Goal: Check status

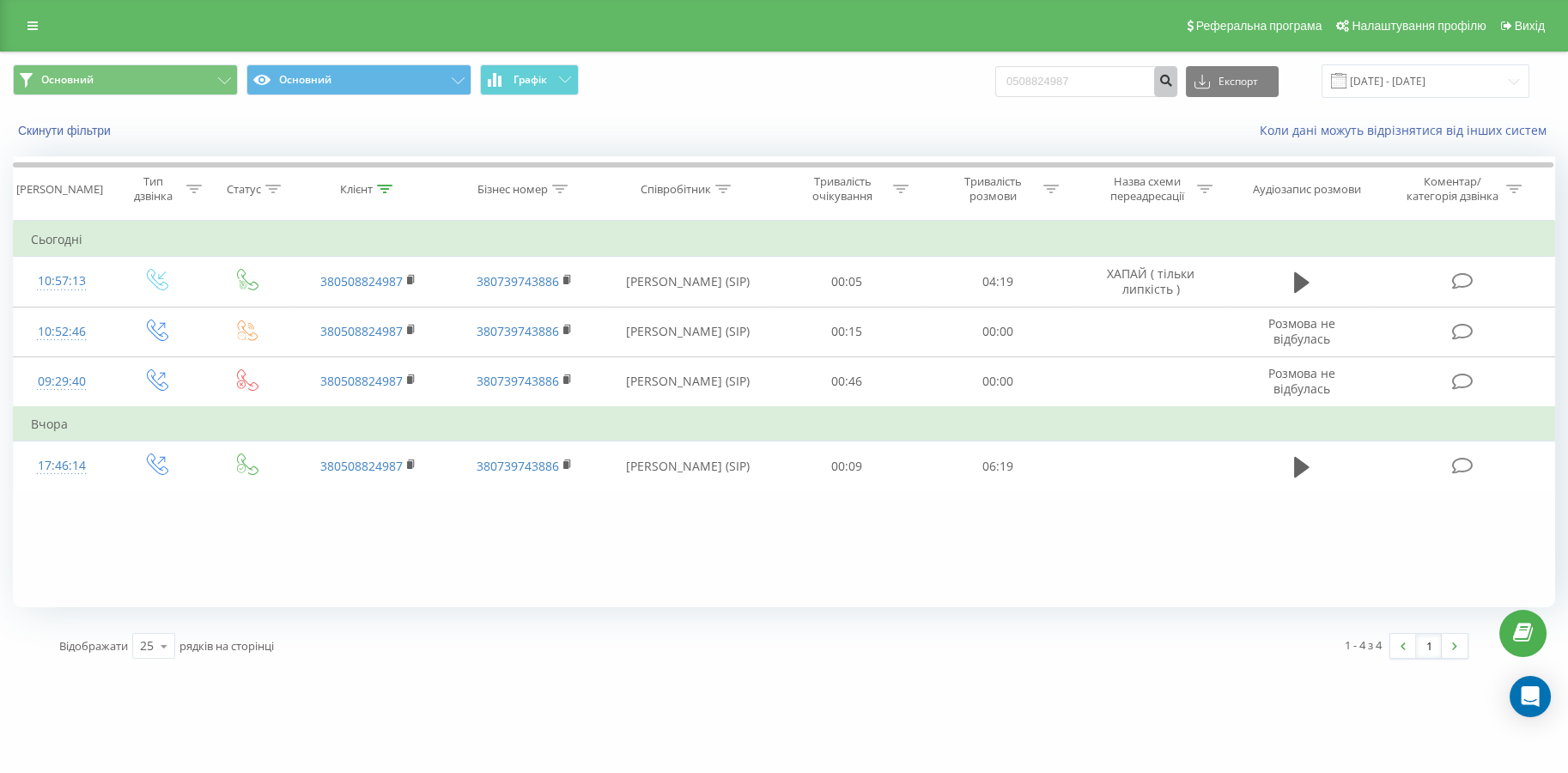
drag, startPoint x: 1169, startPoint y: 75, endPoint x: 1032, endPoint y: 75, distance: 137.0
click at [1032, 75] on form "0508824987" at bounding box center [1087, 81] width 182 height 31
drag, startPoint x: 1102, startPoint y: 74, endPoint x: 907, endPoint y: 82, distance: 195.2
click at [907, 82] on div "Основний Основний Графік 0508824987 Експорт .csv .xls .xlsx 19.05.2025 - 19.08.…" at bounding box center [784, 81] width 1543 height 33
click at [1173, 81] on icon "submit" at bounding box center [1165, 77] width 15 height 11
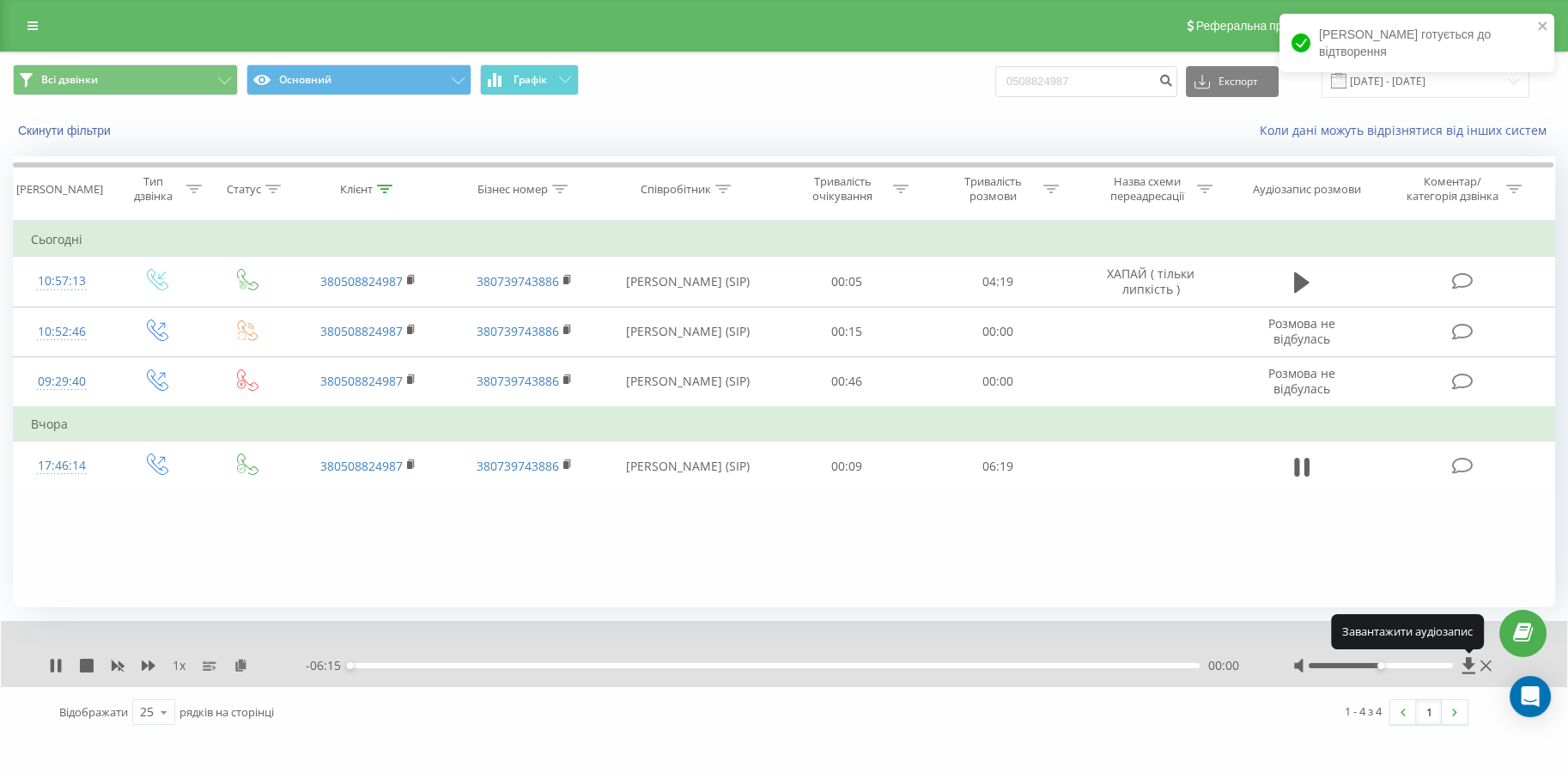
click at [1463, 666] on icon at bounding box center [1469, 665] width 15 height 18
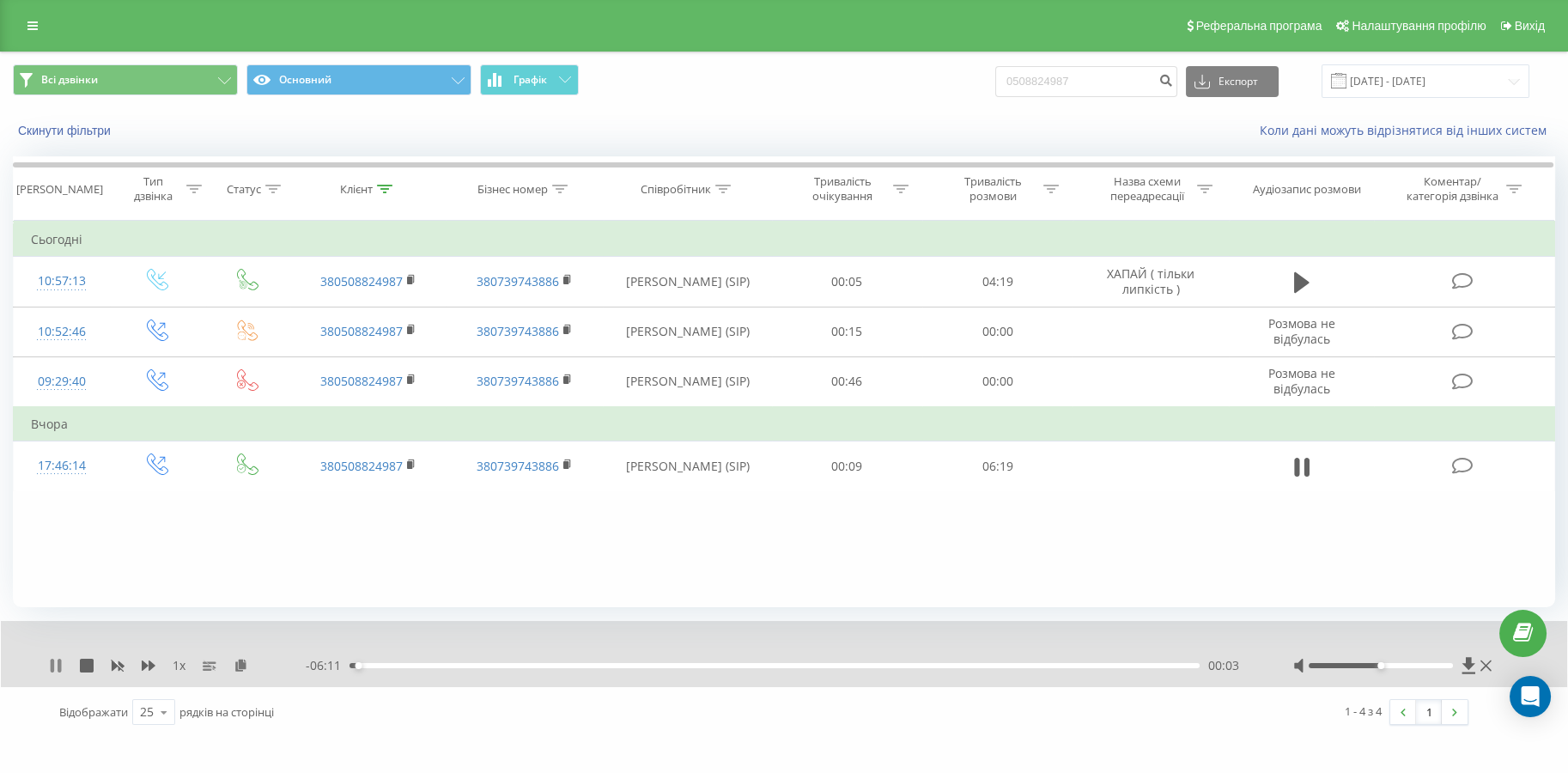
click at [52, 663] on icon at bounding box center [53, 665] width 4 height 14
